Goal: Communication & Community: Connect with others

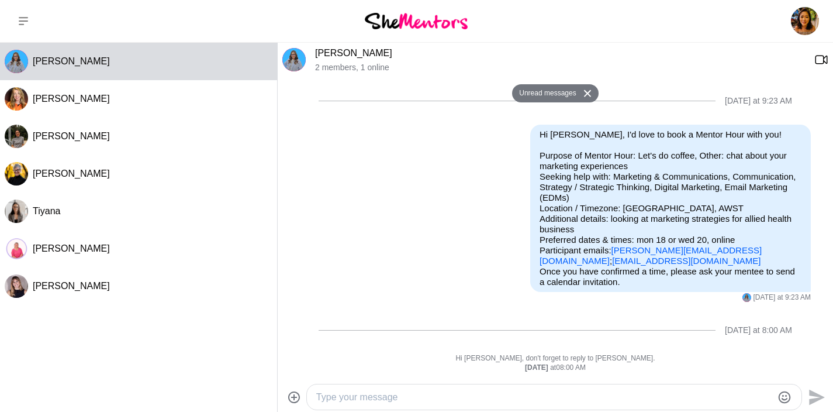
click at [329, 51] on link "[PERSON_NAME]" at bounding box center [353, 53] width 77 height 10
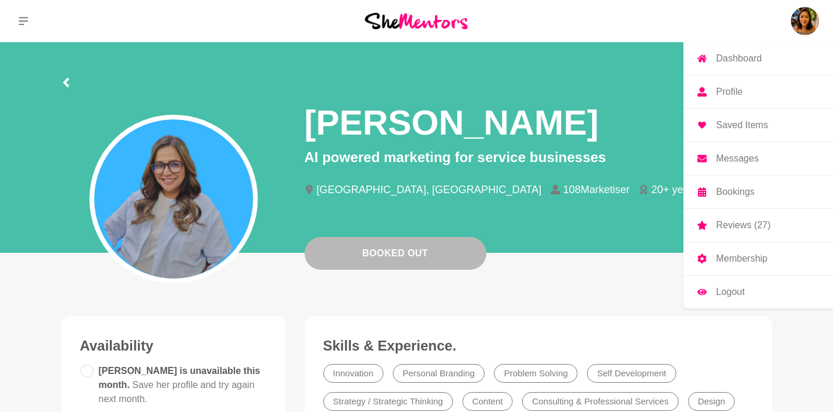
click at [809, 13] on img at bounding box center [805, 21] width 28 height 28
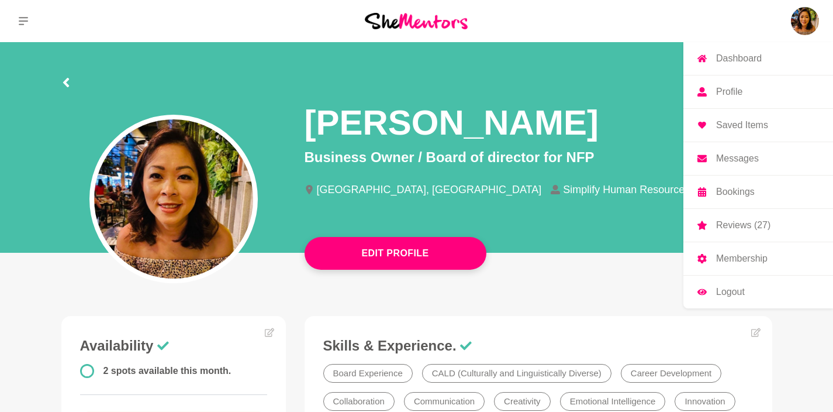
click at [729, 171] on link "Messages" at bounding box center [759, 158] width 150 height 33
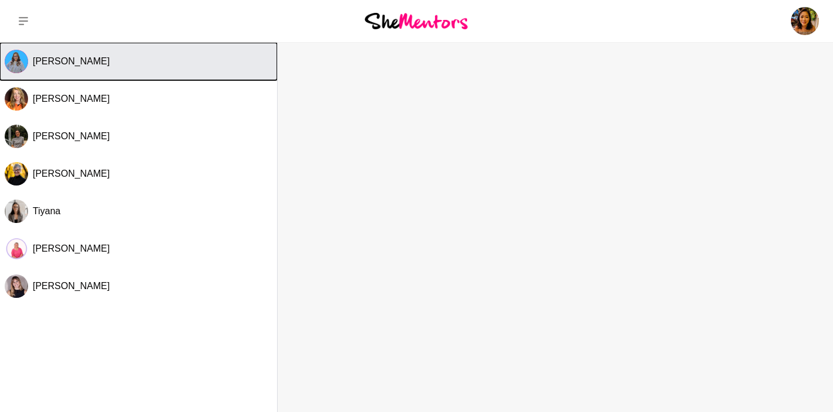
click at [98, 67] on button "[PERSON_NAME]" at bounding box center [138, 61] width 277 height 37
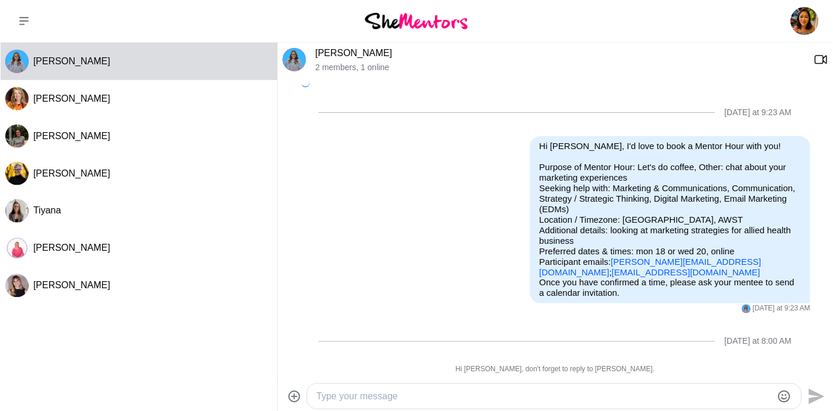
scroll to position [130, 0]
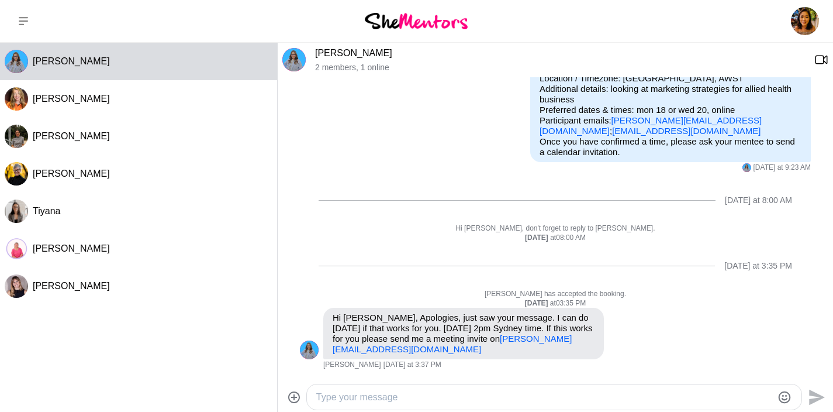
click at [552, 388] on div at bounding box center [554, 396] width 495 height 25
click at [434, 400] on textarea "Type your message" at bounding box center [544, 396] width 456 height 14
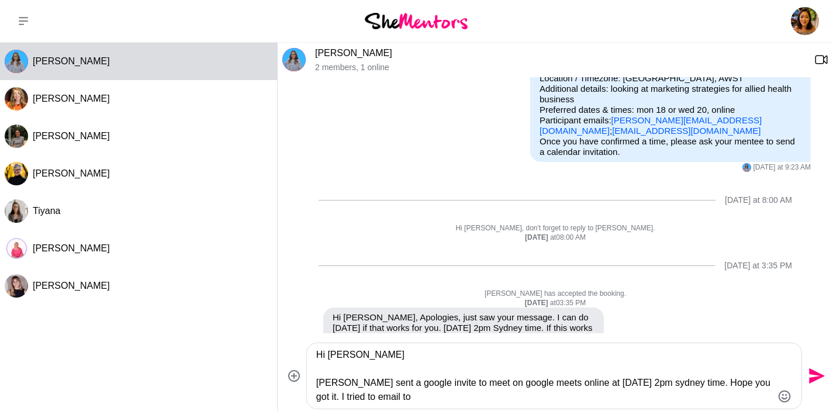
click at [380, 399] on textarea "Hi [PERSON_NAME] [PERSON_NAME] sent a google invite to meet on google meets onl…" at bounding box center [544, 376] width 456 height 56
paste textarea "[PERSON_NAME][EMAIL_ADDRESS][DOMAIN_NAME]"
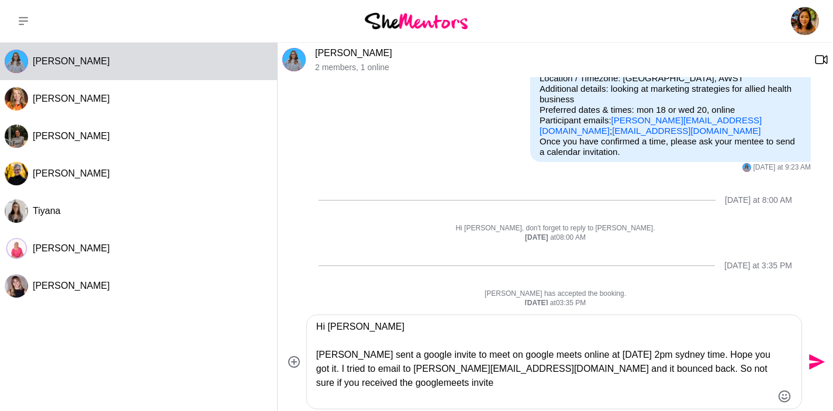
type textarea "Hi [PERSON_NAME] [PERSON_NAME] sent a google invite to meet on google meets onl…"
click at [816, 362] on icon "Send" at bounding box center [815, 362] width 19 height 19
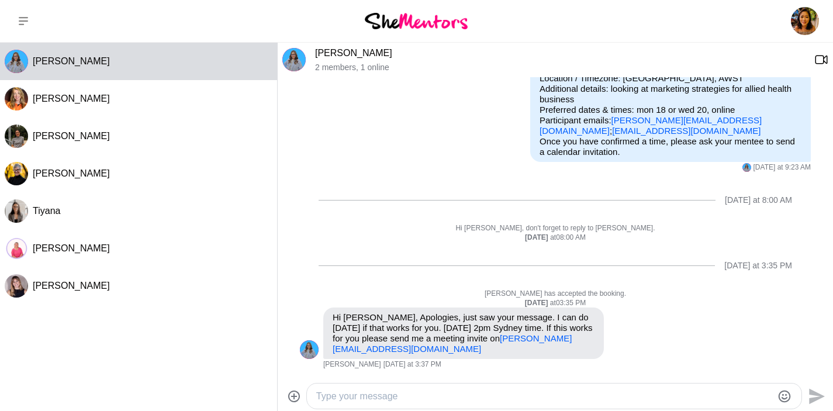
scroll to position [265, 0]
